Goal: Task Accomplishment & Management: Complete application form

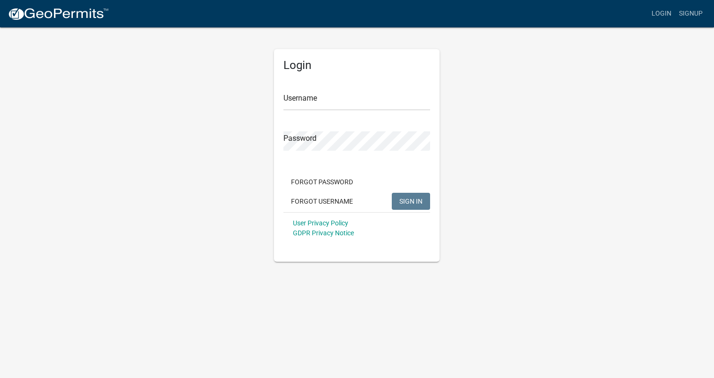
click at [300, 119] on div "Password" at bounding box center [356, 134] width 147 height 33
click at [296, 114] on form "Username Password Forgot Password Forgot Username SIGN IN User Privacy Policy G…" at bounding box center [356, 161] width 147 height 166
click at [299, 112] on form "Username Password Forgot Password Forgot Username SIGN IN User Privacy Policy G…" at bounding box center [356, 161] width 147 height 166
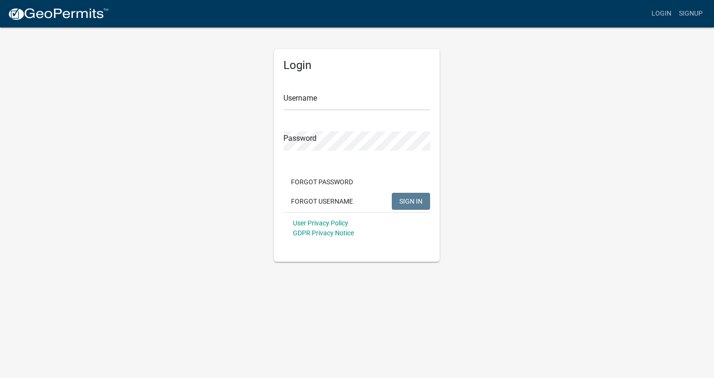
click at [298, 113] on form "Username Password Forgot Password Forgot Username SIGN IN User Privacy Policy G…" at bounding box center [356, 161] width 147 height 166
drag, startPoint x: 303, startPoint y: 113, endPoint x: 315, endPoint y: 111, distance: 12.0
click at [315, 111] on form "Username Password Forgot Password Forgot Username SIGN IN User Privacy Policy G…" at bounding box center [356, 161] width 147 height 166
click at [314, 111] on form "Username Password Forgot Password Forgot Username SIGN IN User Privacy Policy G…" at bounding box center [356, 161] width 147 height 166
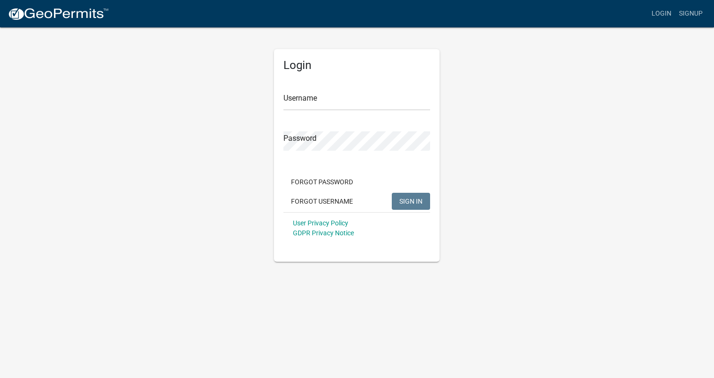
click at [309, 115] on form "Username Password Forgot Password Forgot Username SIGN IN User Privacy Policy G…" at bounding box center [356, 161] width 147 height 166
click at [328, 115] on form "Username Password Forgot Password Forgot Username SIGN IN User Privacy Policy G…" at bounding box center [356, 161] width 147 height 166
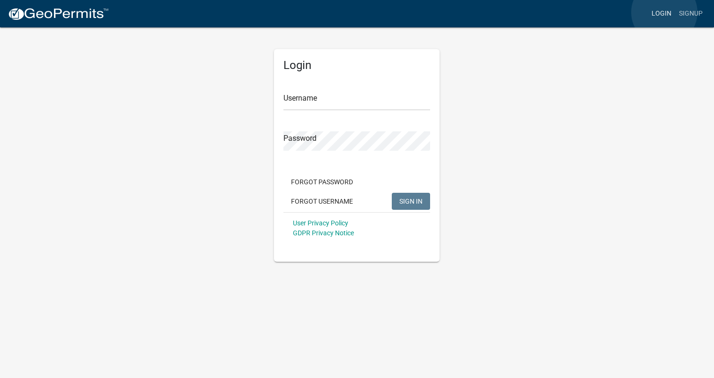
click at [664, 12] on link "Login" at bounding box center [661, 14] width 27 height 18
click at [302, 112] on form "Username Password Forgot Password Forgot Username SIGN IN User Privacy Policy G…" at bounding box center [356, 161] width 147 height 166
click at [299, 115] on form "Username Password Forgot Password Forgot Username SIGN IN User Privacy Policy G…" at bounding box center [356, 161] width 147 height 166
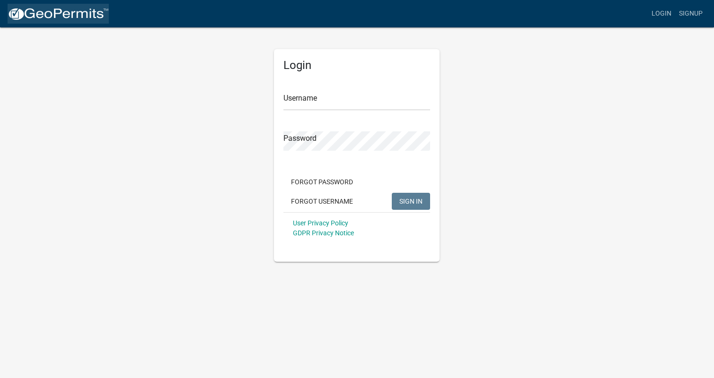
click at [65, 14] on img at bounding box center [58, 14] width 101 height 14
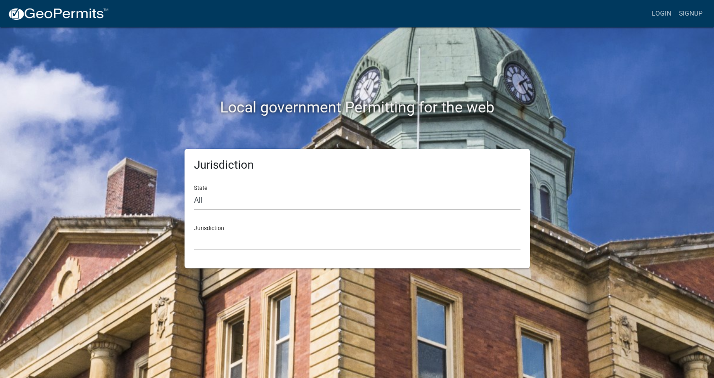
click at [209, 199] on select "All [US_STATE] [US_STATE] [US_STATE] [US_STATE] [US_STATE] [US_STATE] [US_STATE…" at bounding box center [357, 200] width 326 height 19
select select "[US_STATE]"
click at [194, 191] on select "All [US_STATE] [US_STATE] [US_STATE] [US_STATE] [US_STATE] [US_STATE] [US_STATE…" at bounding box center [357, 200] width 326 height 19
click at [200, 231] on select "[GEOGRAPHIC_DATA], [US_STATE] [GEOGRAPHIC_DATA], [US_STATE] [GEOGRAPHIC_DATA], …" at bounding box center [357, 240] width 326 height 19
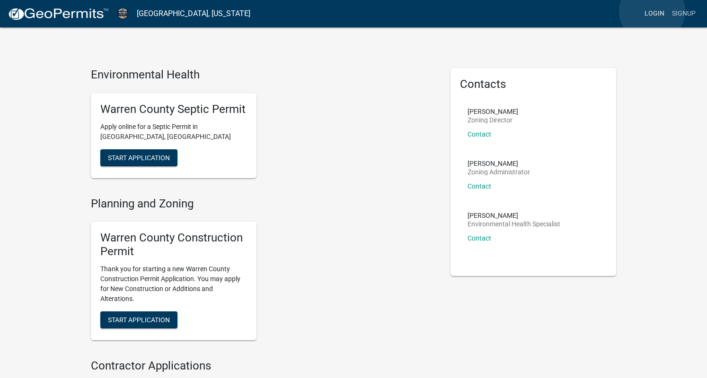
click at [652, 11] on link "Login" at bounding box center [654, 14] width 27 height 18
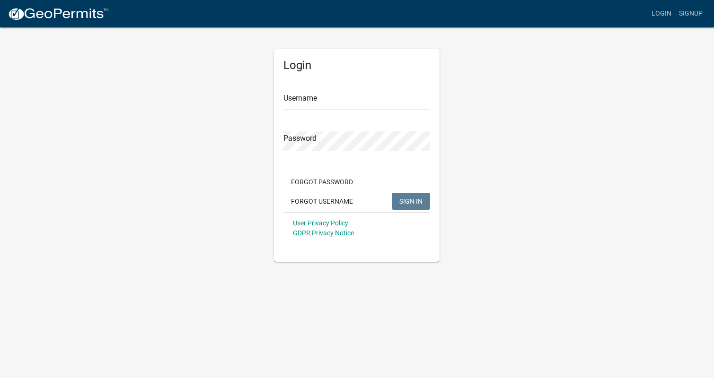
click at [298, 113] on form "Username Password Forgot Password Forgot Username SIGN IN User Privacy Policy G…" at bounding box center [356, 161] width 147 height 166
click at [692, 12] on link "Signup" at bounding box center [690, 14] width 31 height 18
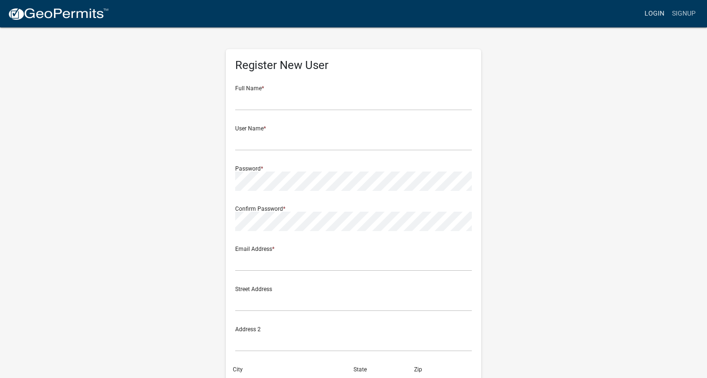
click at [654, 12] on link "Login" at bounding box center [654, 14] width 27 height 18
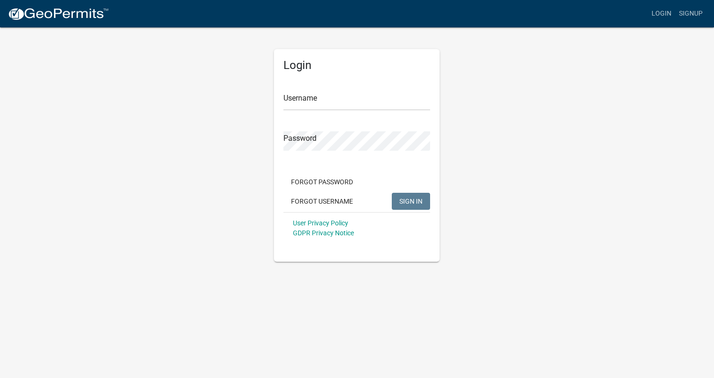
click at [376, 114] on form "Username Password Forgot Password Forgot Username SIGN IN User Privacy Policy G…" at bounding box center [356, 161] width 147 height 166
click at [23, 12] on img at bounding box center [58, 14] width 101 height 14
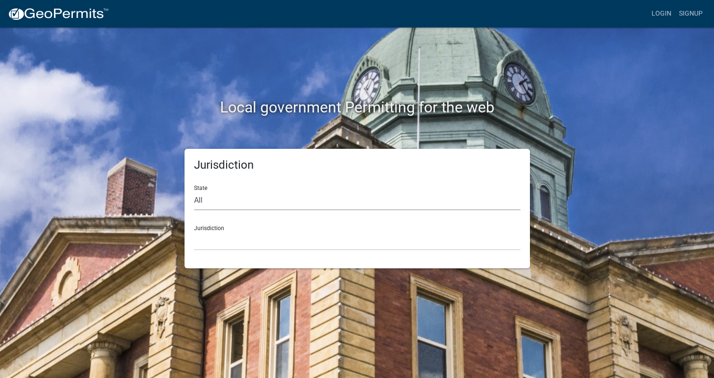
click at [251, 204] on select "All [US_STATE] [US_STATE] [US_STATE] [US_STATE] [US_STATE] [US_STATE] [US_STATE…" at bounding box center [357, 200] width 326 height 19
select select "[US_STATE]"
click at [194, 191] on select "All [US_STATE] [US_STATE] [US_STATE] [US_STATE] [US_STATE] [US_STATE] [US_STATE…" at bounding box center [357, 200] width 326 height 19
click at [224, 239] on select "[GEOGRAPHIC_DATA], [US_STATE] [GEOGRAPHIC_DATA], [US_STATE] [GEOGRAPHIC_DATA], …" at bounding box center [357, 240] width 326 height 19
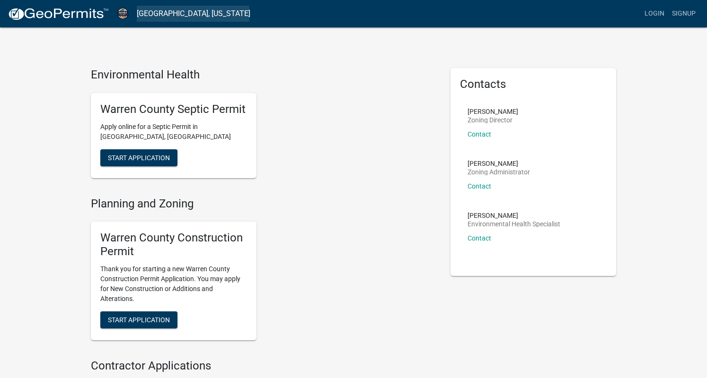
click at [164, 13] on link "[GEOGRAPHIC_DATA], [US_STATE]" at bounding box center [194, 14] width 114 height 16
click at [655, 9] on link "Login" at bounding box center [654, 14] width 27 height 18
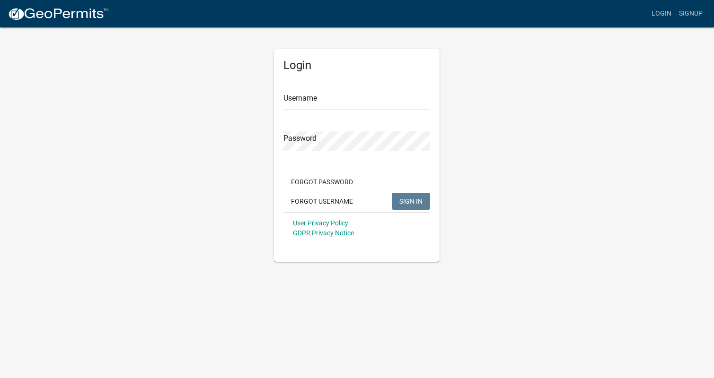
click at [291, 114] on form "Username Password Forgot Password Forgot Username SIGN IN User Privacy Policy G…" at bounding box center [356, 161] width 147 height 166
click at [394, 116] on form "Username Password Forgot Password Forgot Username SIGN IN User Privacy Policy G…" at bounding box center [356, 161] width 147 height 166
click at [354, 163] on form "Username Password Forgot Password Forgot Username SIGN IN User Privacy Policy G…" at bounding box center [356, 161] width 147 height 166
click at [335, 199] on button "Forgot Username" at bounding box center [321, 201] width 77 height 17
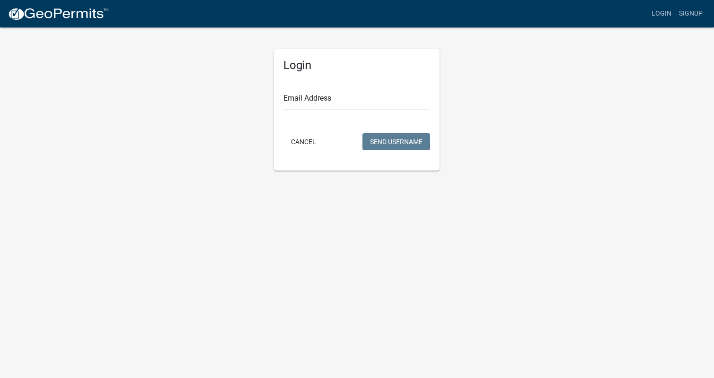
click at [313, 119] on form "Email Address Cancel Send Username" at bounding box center [356, 115] width 147 height 75
click at [301, 113] on form "Email Address Cancel Send Username" at bounding box center [356, 115] width 147 height 75
click at [297, 140] on button "Cancel" at bounding box center [303, 141] width 40 height 17
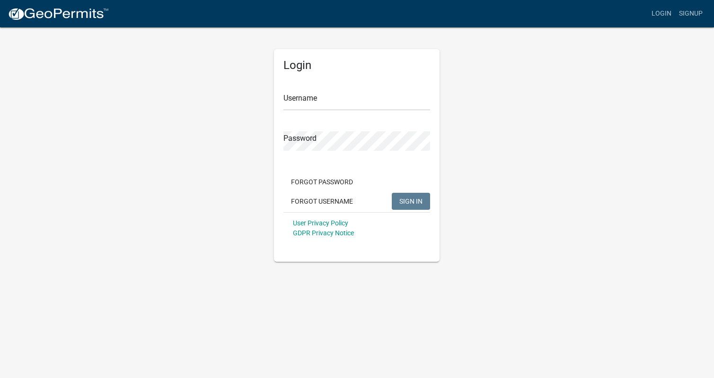
click at [299, 112] on form "Username Password Forgot Password Forgot Username SIGN IN User Privacy Policy G…" at bounding box center [356, 161] width 147 height 166
click at [687, 10] on link "Signup" at bounding box center [690, 14] width 31 height 18
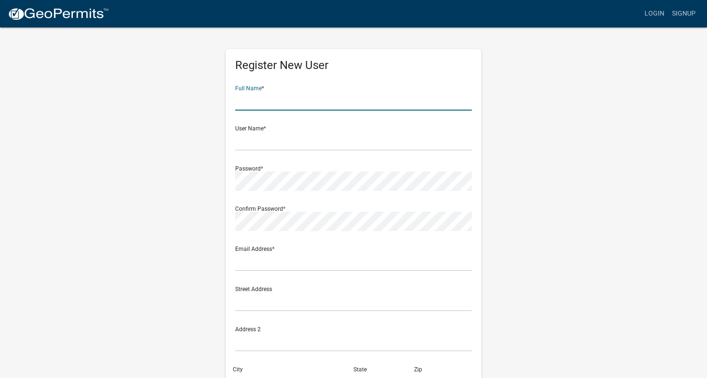
click at [246, 106] on input "text" at bounding box center [353, 100] width 237 height 19
type input "[PERSON_NAME]"
type input "[EMAIL_ADDRESS][DOMAIN_NAME]"
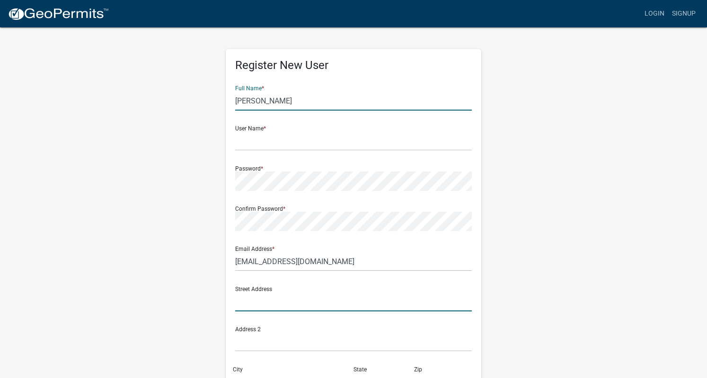
type input "[STREET_ADDRESS]"
type input "Urbandale"
type input "IA"
type input "50322-7389"
type input "5152493241"
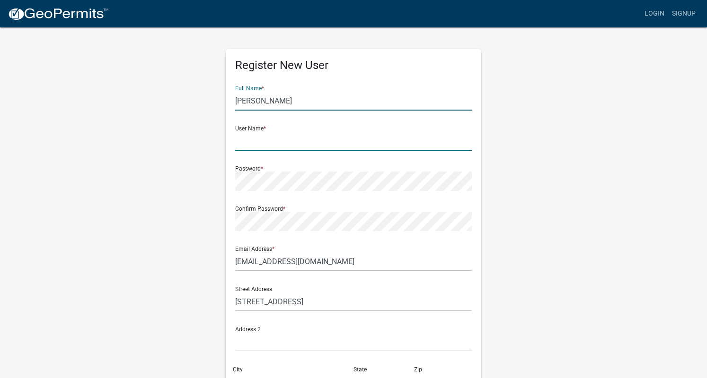
click at [243, 143] on input "text" at bounding box center [353, 141] width 237 height 19
type input "gassm"
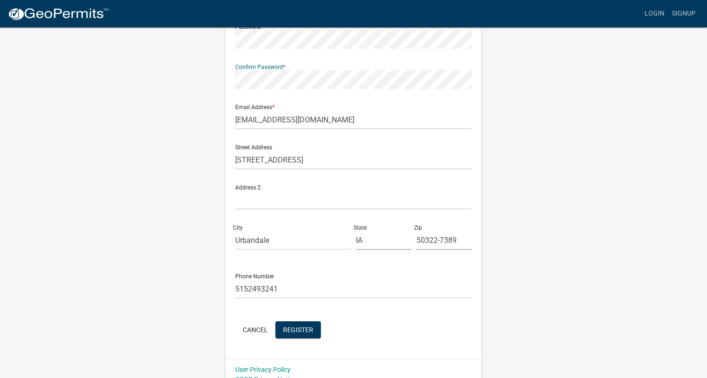
scroll to position [145, 0]
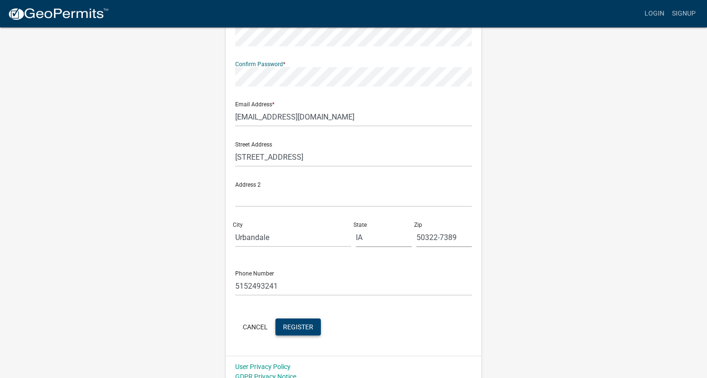
click at [287, 323] on span "Register" at bounding box center [298, 327] width 30 height 8
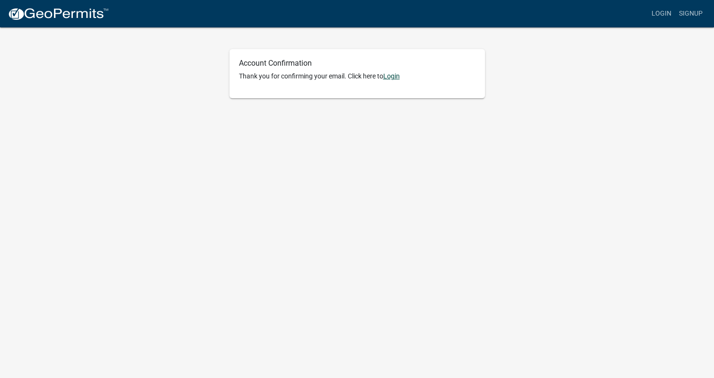
click at [395, 77] on link "Login" at bounding box center [391, 76] width 17 height 8
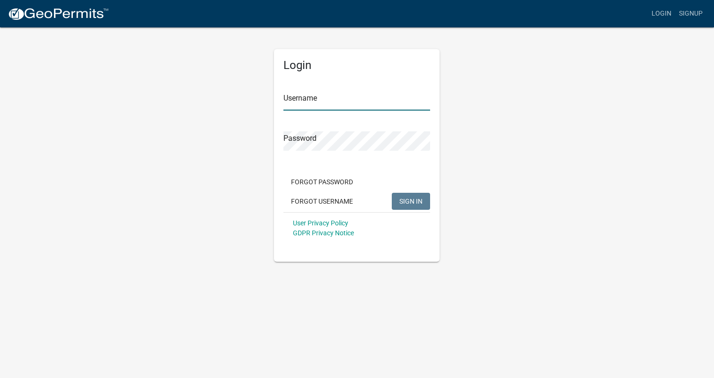
type input "gassm"
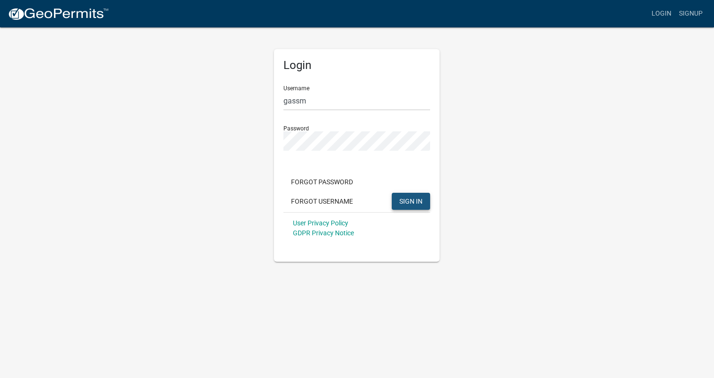
click at [415, 201] on span "SIGN IN" at bounding box center [410, 201] width 23 height 8
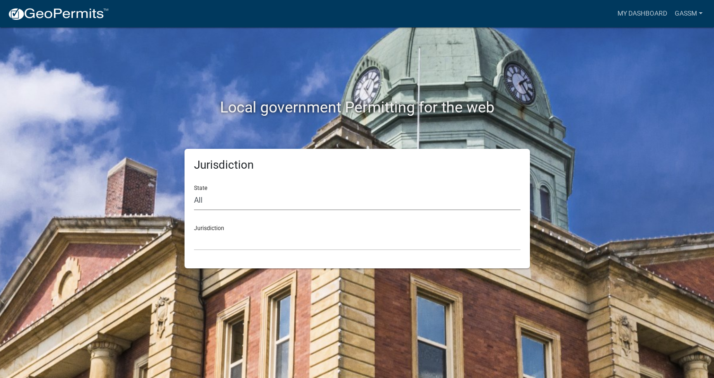
click at [198, 201] on select "All [US_STATE] [US_STATE] [US_STATE] [US_STATE] [US_STATE] [US_STATE] [US_STATE…" at bounding box center [357, 200] width 326 height 19
select select "[US_STATE]"
click at [194, 191] on select "All [US_STATE] [US_STATE] [US_STATE] [US_STATE] [US_STATE] [US_STATE] [US_STATE…" at bounding box center [357, 200] width 326 height 19
click at [200, 243] on select "[GEOGRAPHIC_DATA], [US_STATE] [GEOGRAPHIC_DATA], [US_STATE] [GEOGRAPHIC_DATA], …" at bounding box center [357, 240] width 326 height 19
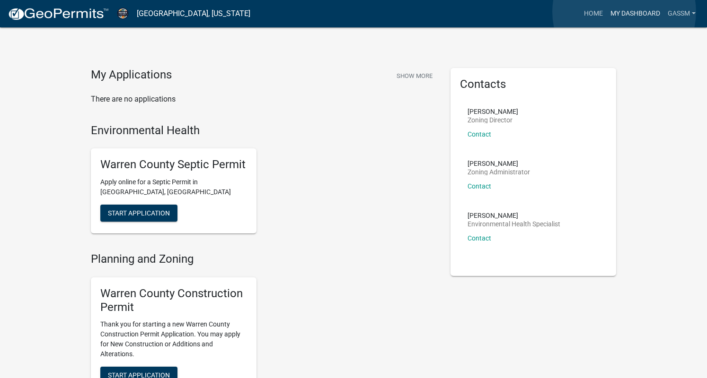
click at [624, 12] on link "My Dashboard" at bounding box center [635, 14] width 57 height 18
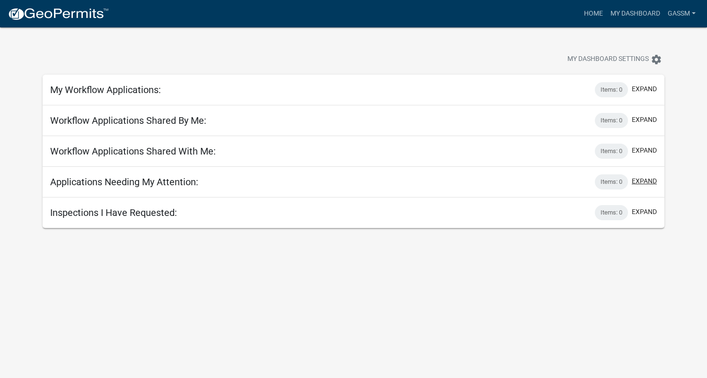
click at [640, 180] on button "expand" at bounding box center [644, 181] width 25 height 10
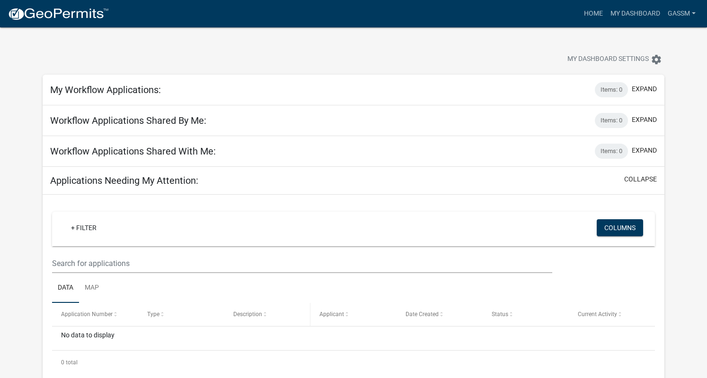
click at [261, 315] on span "Description" at bounding box center [247, 314] width 29 height 7
click at [340, 311] on span "Applicant" at bounding box center [331, 314] width 25 height 7
click at [673, 13] on link "gassm" at bounding box center [681, 14] width 35 height 18
click at [622, 12] on link "My Dashboard" at bounding box center [635, 14] width 57 height 18
click at [622, 13] on link "My Dashboard" at bounding box center [635, 14] width 57 height 18
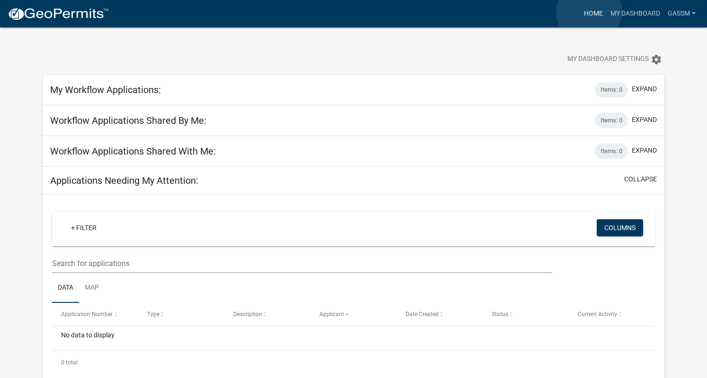
click at [589, 12] on link "Home" at bounding box center [593, 14] width 26 height 18
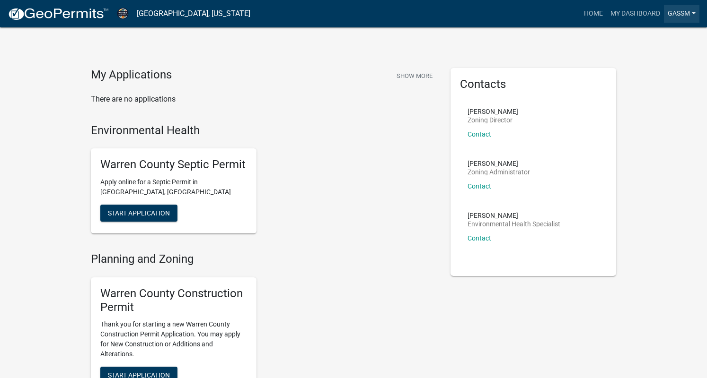
click at [675, 11] on link "gassm" at bounding box center [681, 14] width 35 height 18
click at [593, 14] on link "Home" at bounding box center [593, 14] width 26 height 18
click at [639, 12] on link "My Dashboard" at bounding box center [635, 14] width 57 height 18
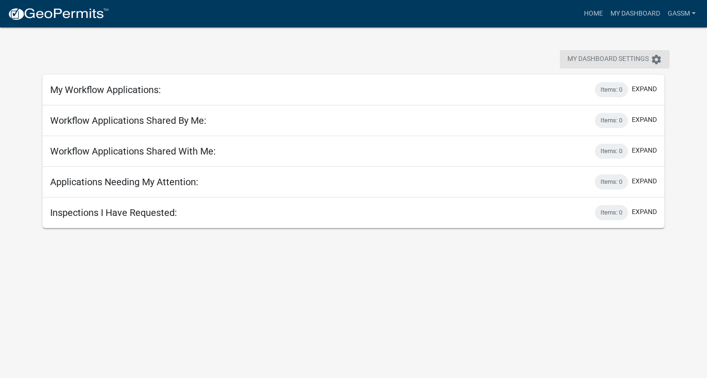
click at [629, 56] on span "My Dashboard Settings" at bounding box center [607, 59] width 81 height 11
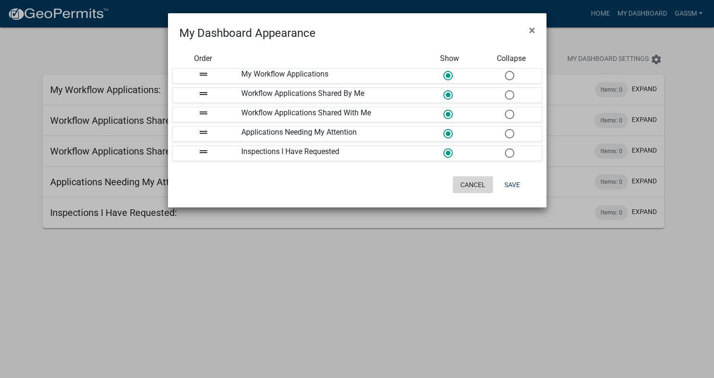
click at [473, 181] on button "Cancel" at bounding box center [473, 184] width 40 height 17
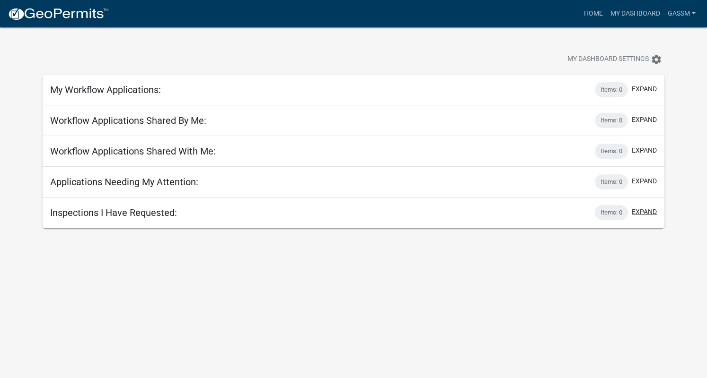
click at [636, 210] on button "expand" at bounding box center [644, 212] width 25 height 10
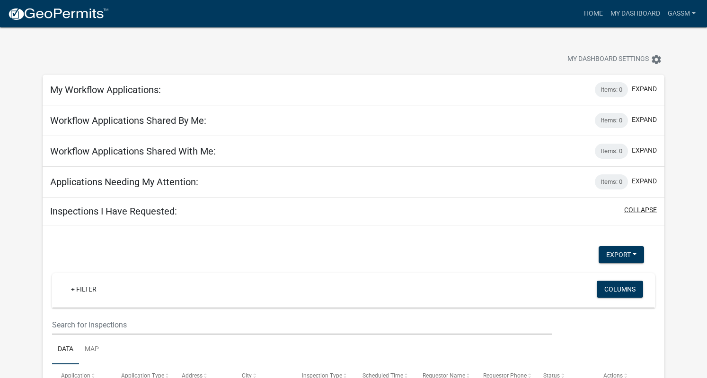
scroll to position [77, 0]
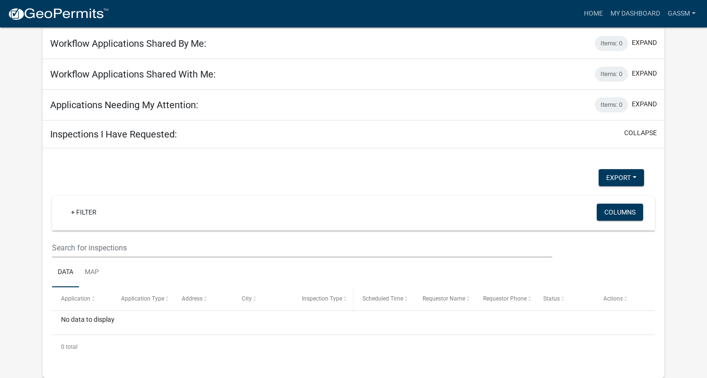
click at [344, 300] on span at bounding box center [345, 299] width 6 height 7
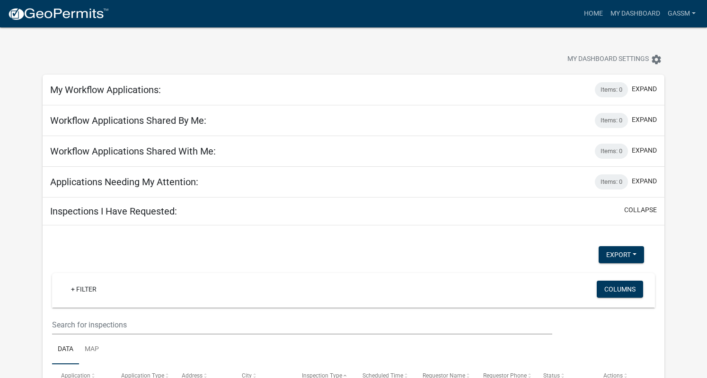
scroll to position [77, 0]
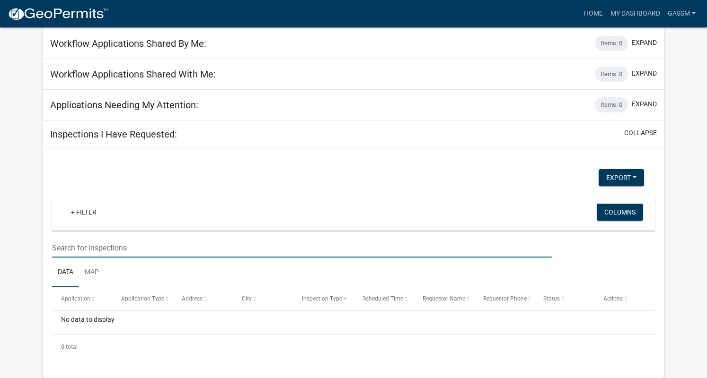
click at [58, 248] on input "text" at bounding box center [302, 247] width 500 height 19
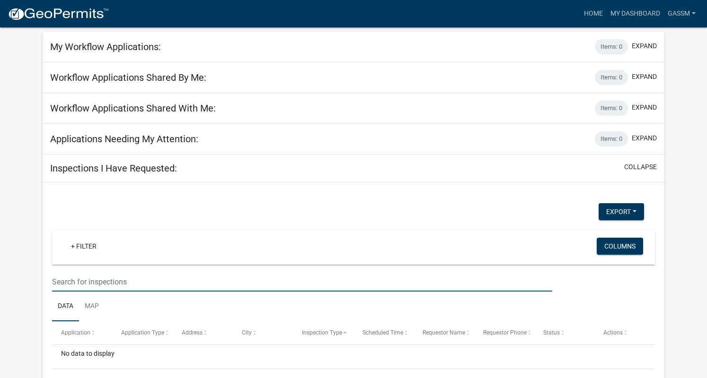
scroll to position [0, 0]
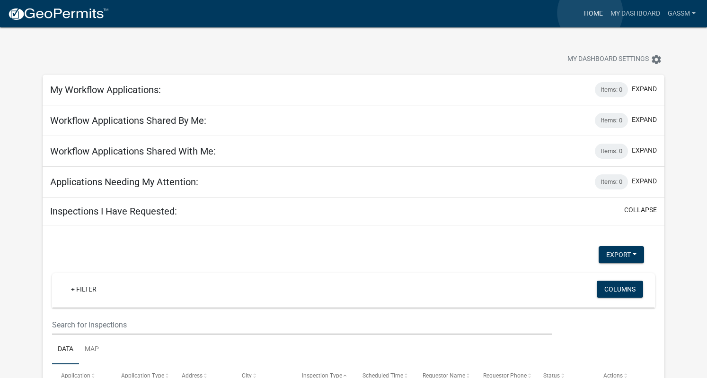
click at [590, 13] on link "Home" at bounding box center [593, 14] width 26 height 18
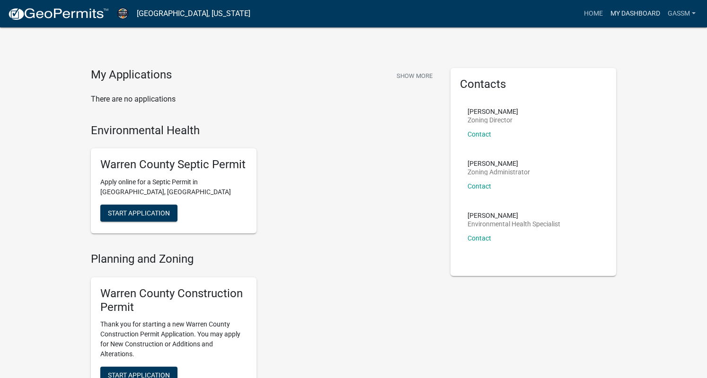
click at [642, 13] on link "My Dashboard" at bounding box center [635, 14] width 57 height 18
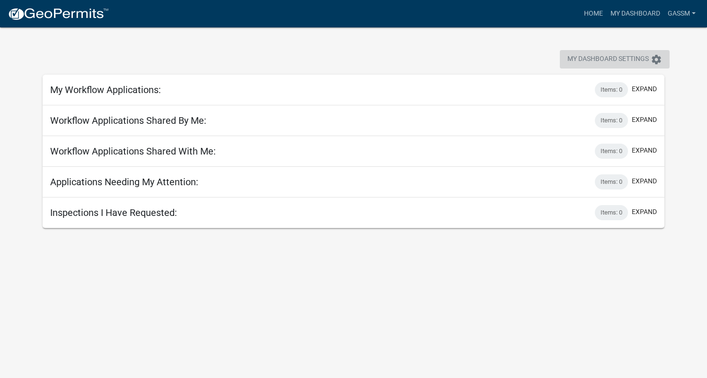
click at [656, 57] on icon "settings" at bounding box center [656, 59] width 11 height 11
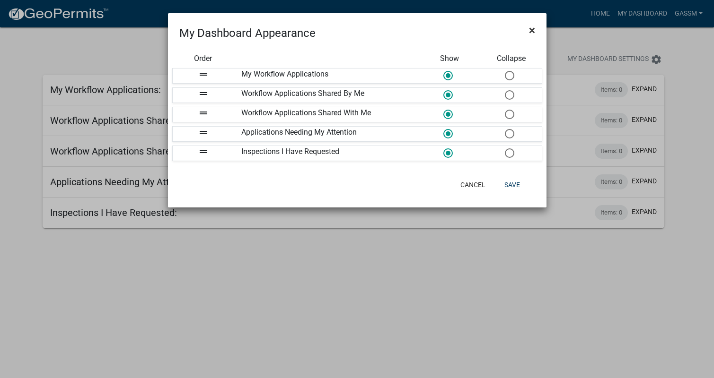
click at [532, 26] on span "×" at bounding box center [532, 30] width 6 height 13
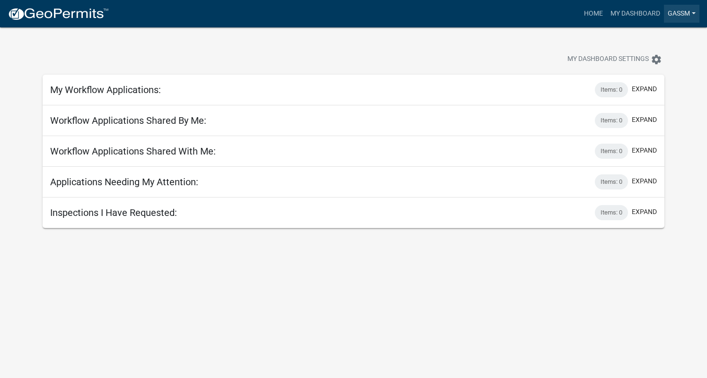
click at [677, 9] on link "gassm" at bounding box center [681, 14] width 35 height 18
click at [651, 35] on link "Account" at bounding box center [662, 38] width 76 height 23
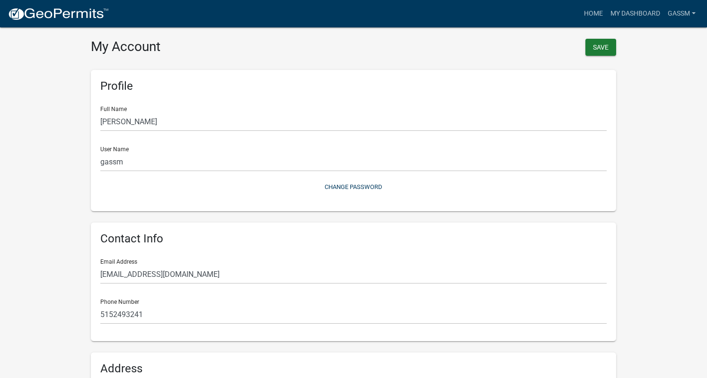
scroll to position [173, 0]
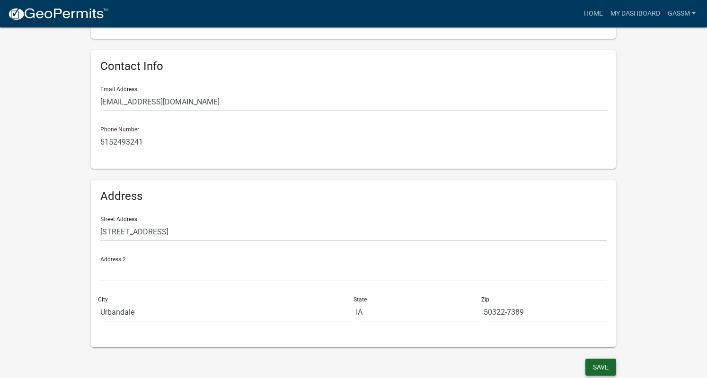
click at [598, 366] on button "Save" at bounding box center [600, 367] width 31 height 17
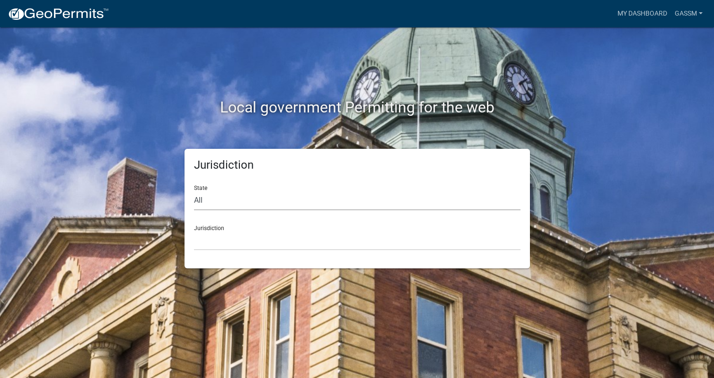
click at [200, 201] on select "All [US_STATE] [US_STATE] [US_STATE] [US_STATE] [US_STATE] [US_STATE] [US_STATE…" at bounding box center [357, 200] width 326 height 19
select select "[US_STATE]"
click at [194, 191] on select "All [US_STATE] [US_STATE] [US_STATE] [US_STATE] [US_STATE] [US_STATE] [US_STATE…" at bounding box center [357, 200] width 326 height 19
click at [200, 234] on select "[GEOGRAPHIC_DATA], [US_STATE] [GEOGRAPHIC_DATA], [US_STATE] [GEOGRAPHIC_DATA], …" at bounding box center [357, 240] width 326 height 19
